Goal: Navigation & Orientation: Find specific page/section

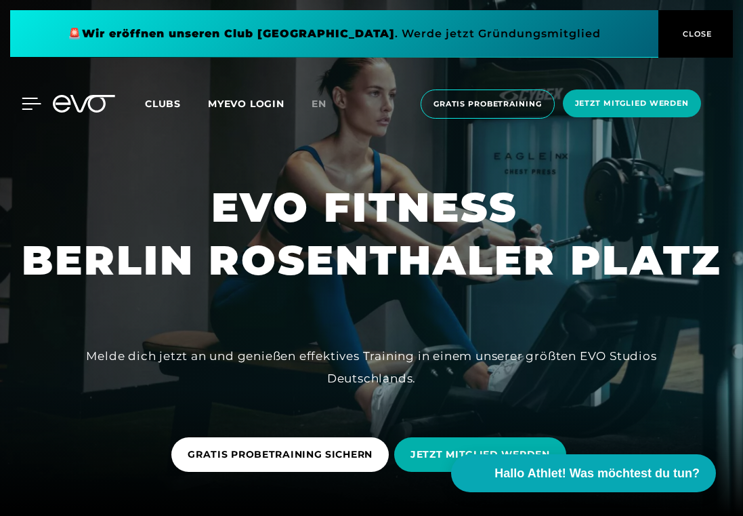
click at [33, 106] on icon at bounding box center [32, 104] width 20 height 12
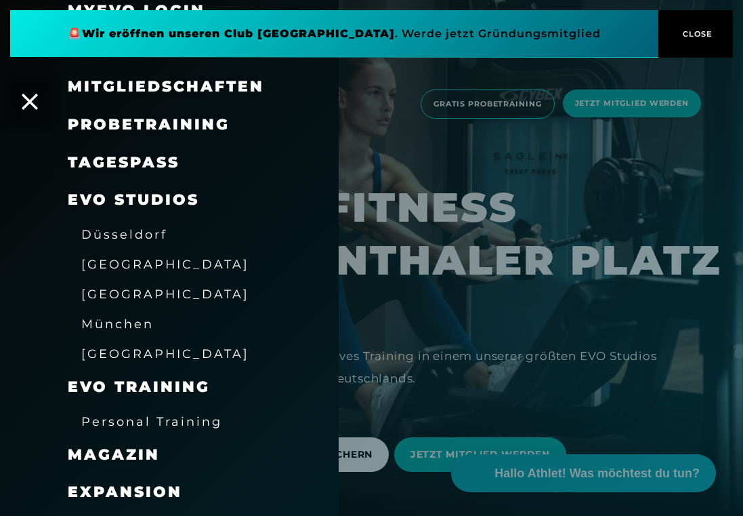
scroll to position [75, 0]
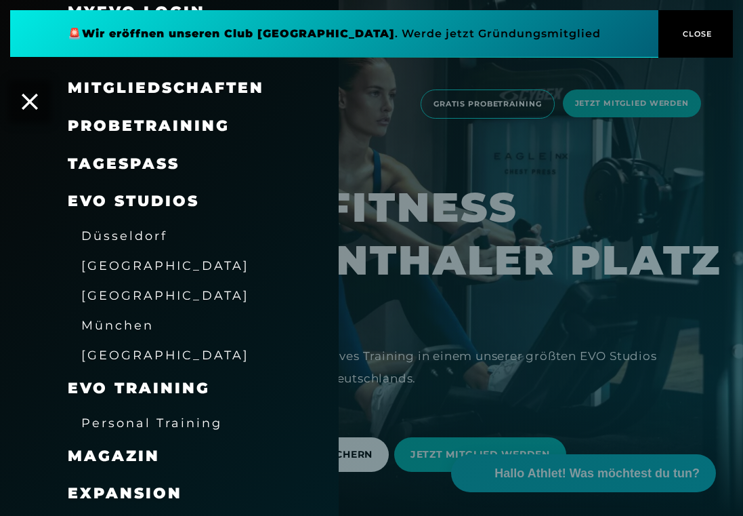
click at [127, 327] on link "München" at bounding box center [117, 325] width 73 height 16
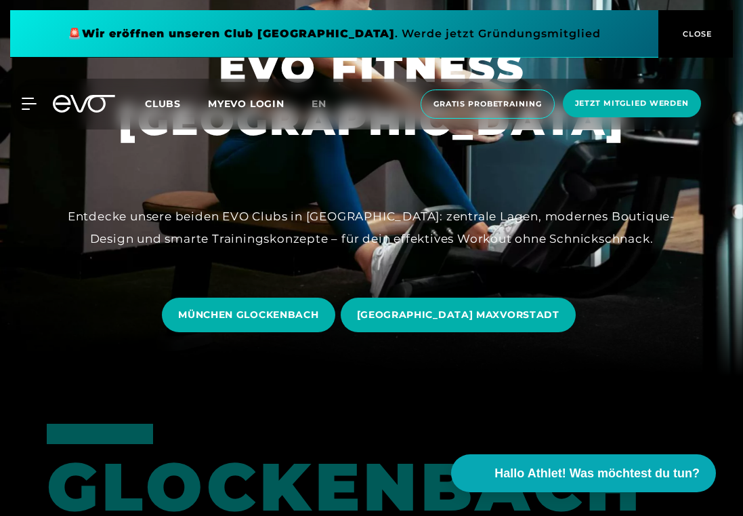
scroll to position [144, 0]
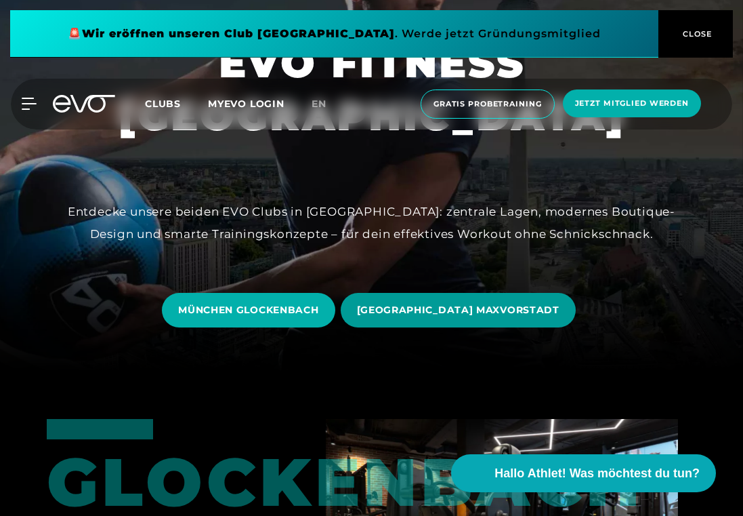
click at [428, 296] on span "[GEOGRAPHIC_DATA] MAXVORSTADT" at bounding box center [458, 310] width 235 height 35
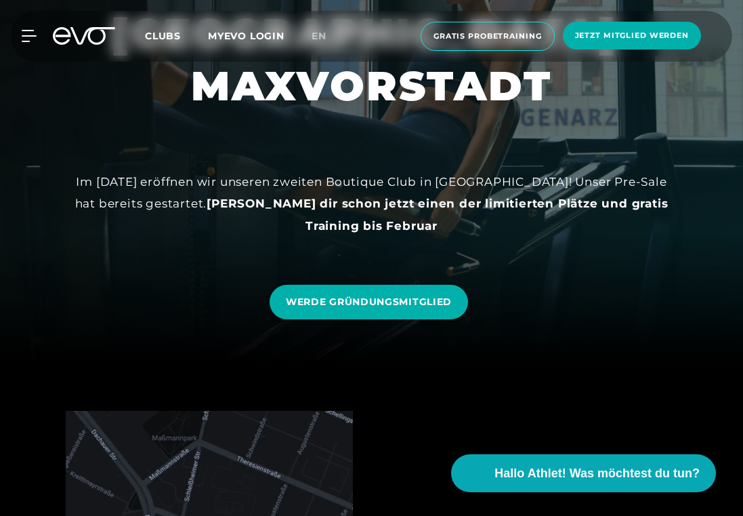
scroll to position [134, 0]
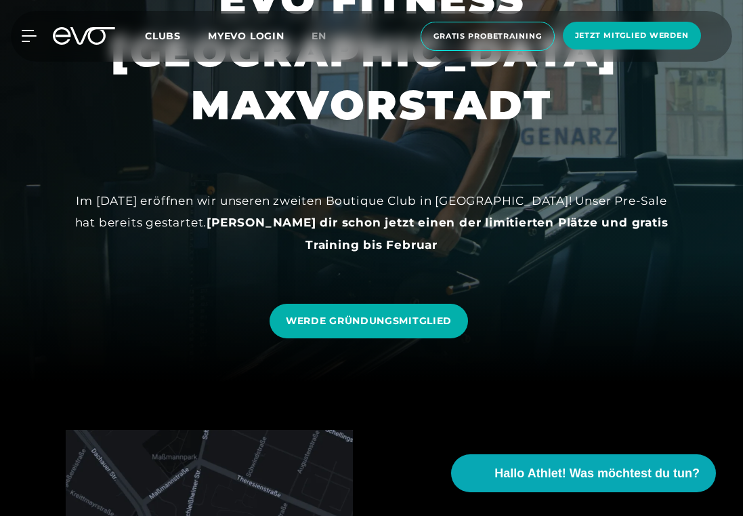
click at [428, 299] on div "WERDE GRÜNDUNGSMITGLIED" at bounding box center [372, 320] width 204 height 55
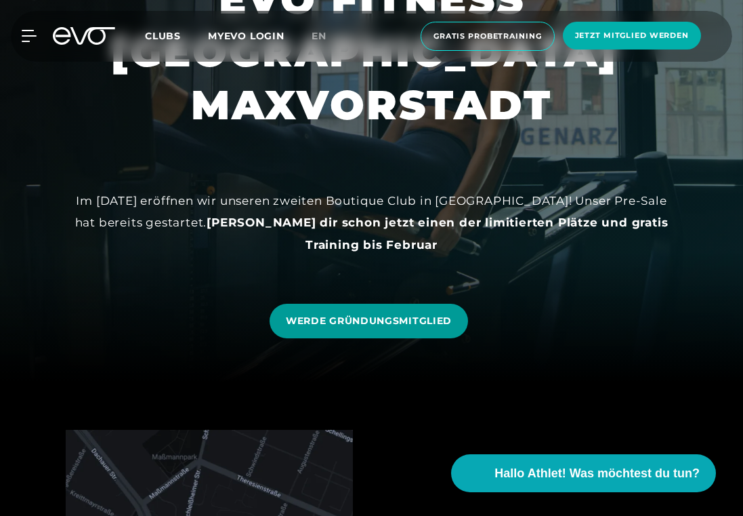
click at [428, 314] on span "WERDE GRÜNDUNGSMITGLIED" at bounding box center [369, 321] width 166 height 14
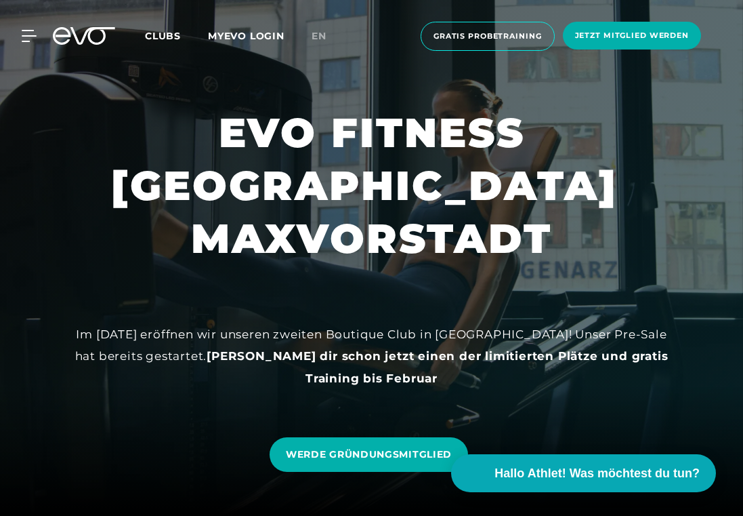
scroll to position [0, 0]
click at [28, 37] on icon at bounding box center [32, 36] width 20 height 12
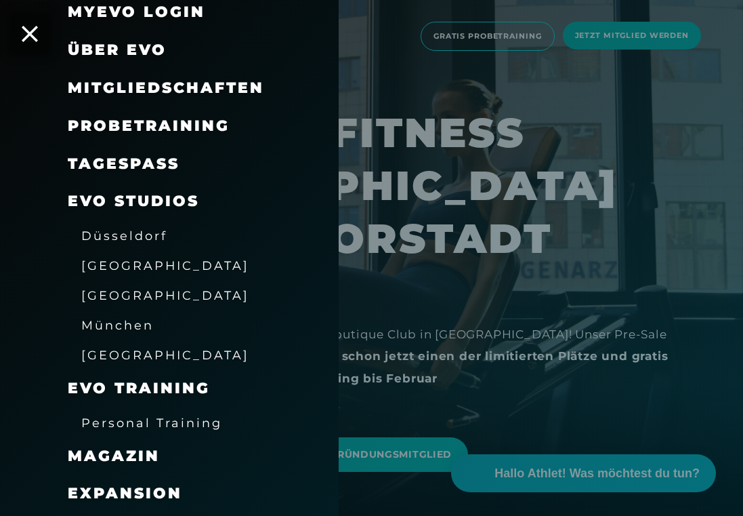
click at [113, 318] on span "München" at bounding box center [117, 325] width 73 height 14
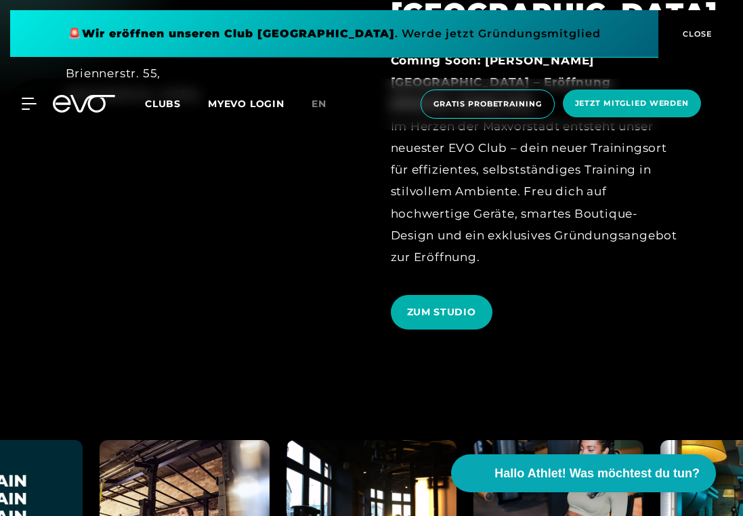
scroll to position [1976, 0]
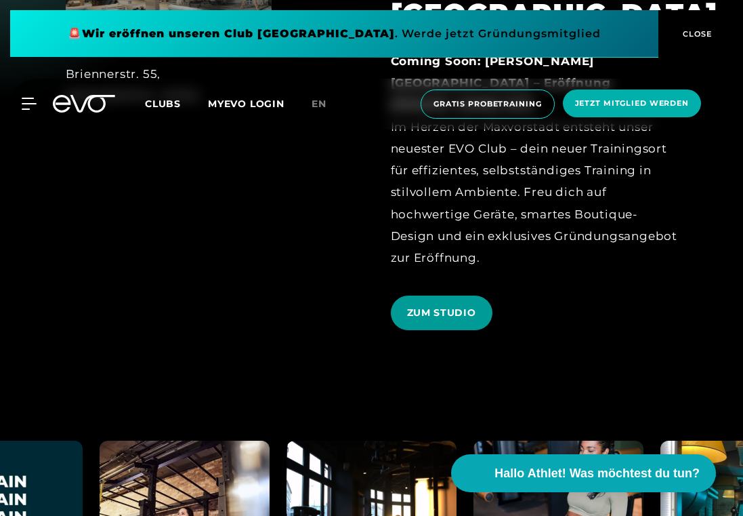
click at [454, 306] on span "ZUM STUDIO" at bounding box center [441, 313] width 69 height 14
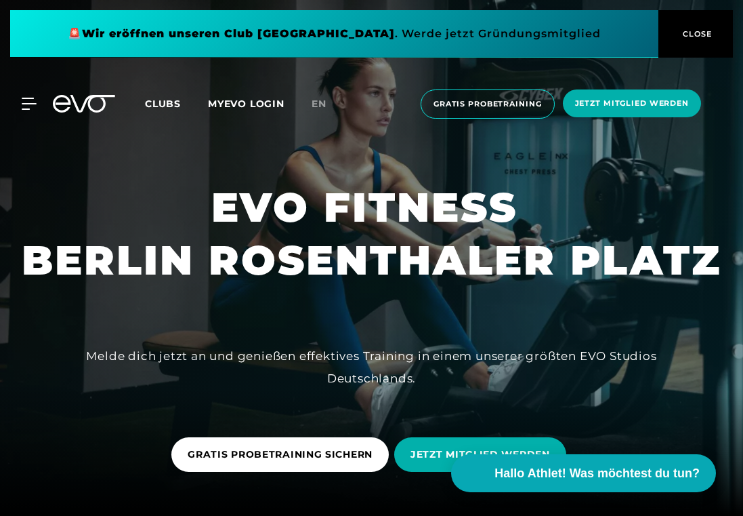
click at [704, 41] on button "CLOSE" at bounding box center [696, 33] width 75 height 47
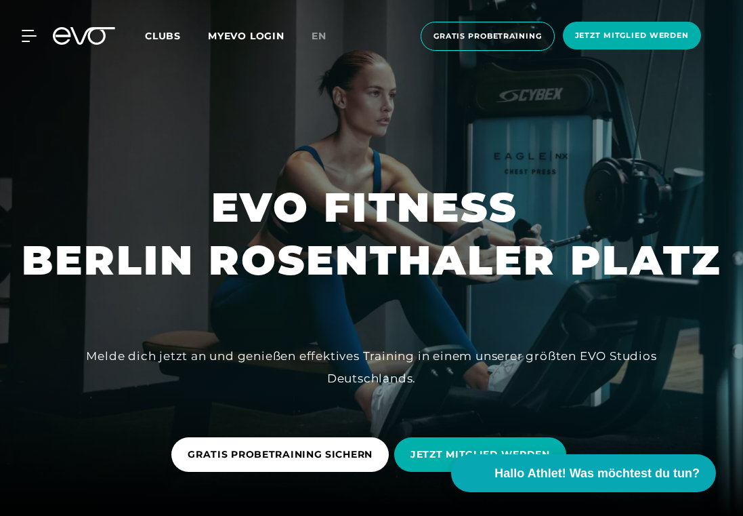
click at [33, 29] on div "MyEVO Login Über EVO Mitgliedschaften Probetraining TAGESPASS EVO Studios [GEOG…" at bounding box center [372, 36] width 738 height 51
click at [19, 37] on div at bounding box center [21, 36] width 41 height 12
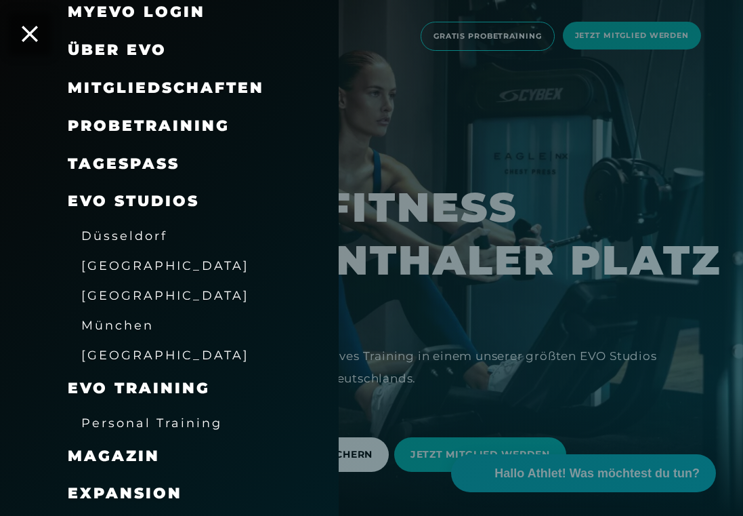
click at [129, 320] on span "München" at bounding box center [117, 325] width 73 height 14
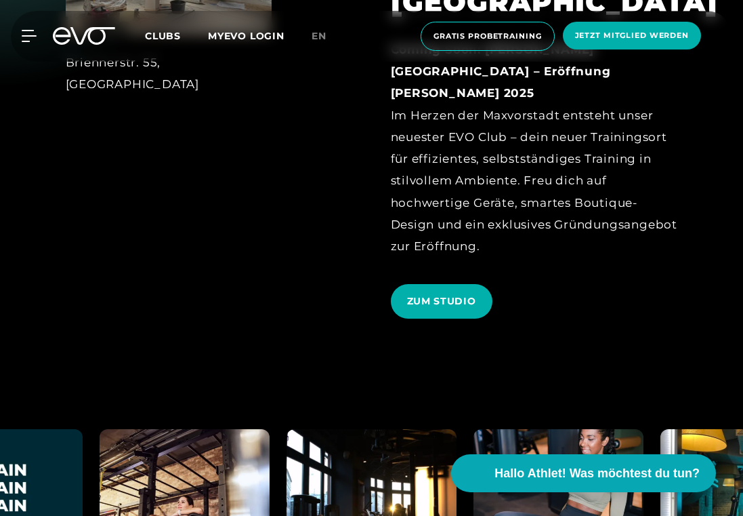
scroll to position [1989, 0]
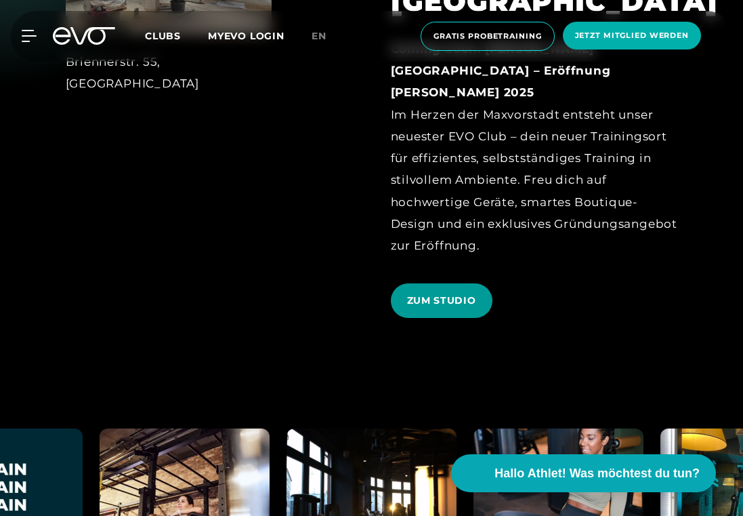
click at [406, 283] on span "ZUM STUDIO" at bounding box center [442, 300] width 102 height 35
